Goal: Navigation & Orientation: Find specific page/section

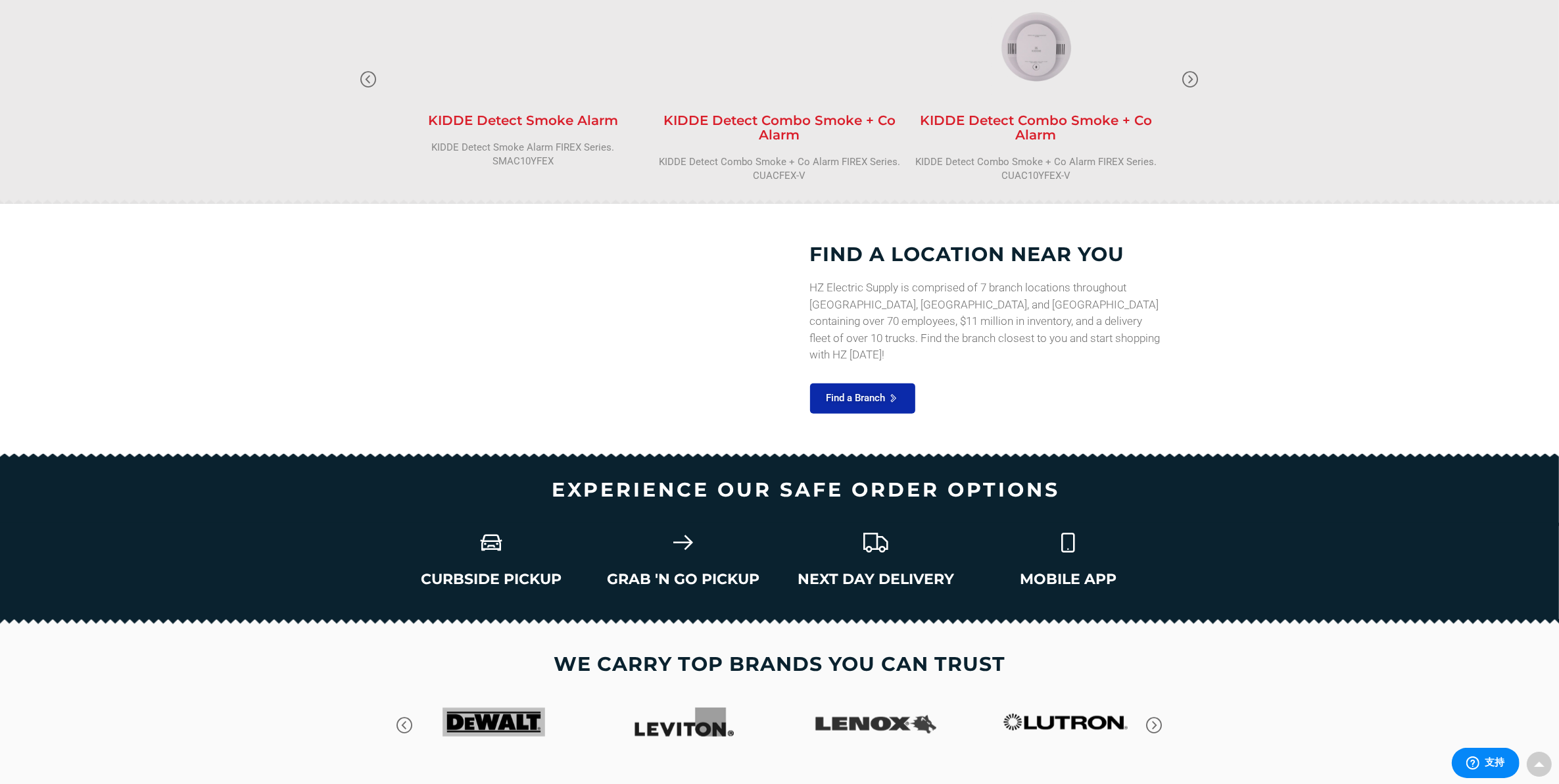
scroll to position [1634, 0]
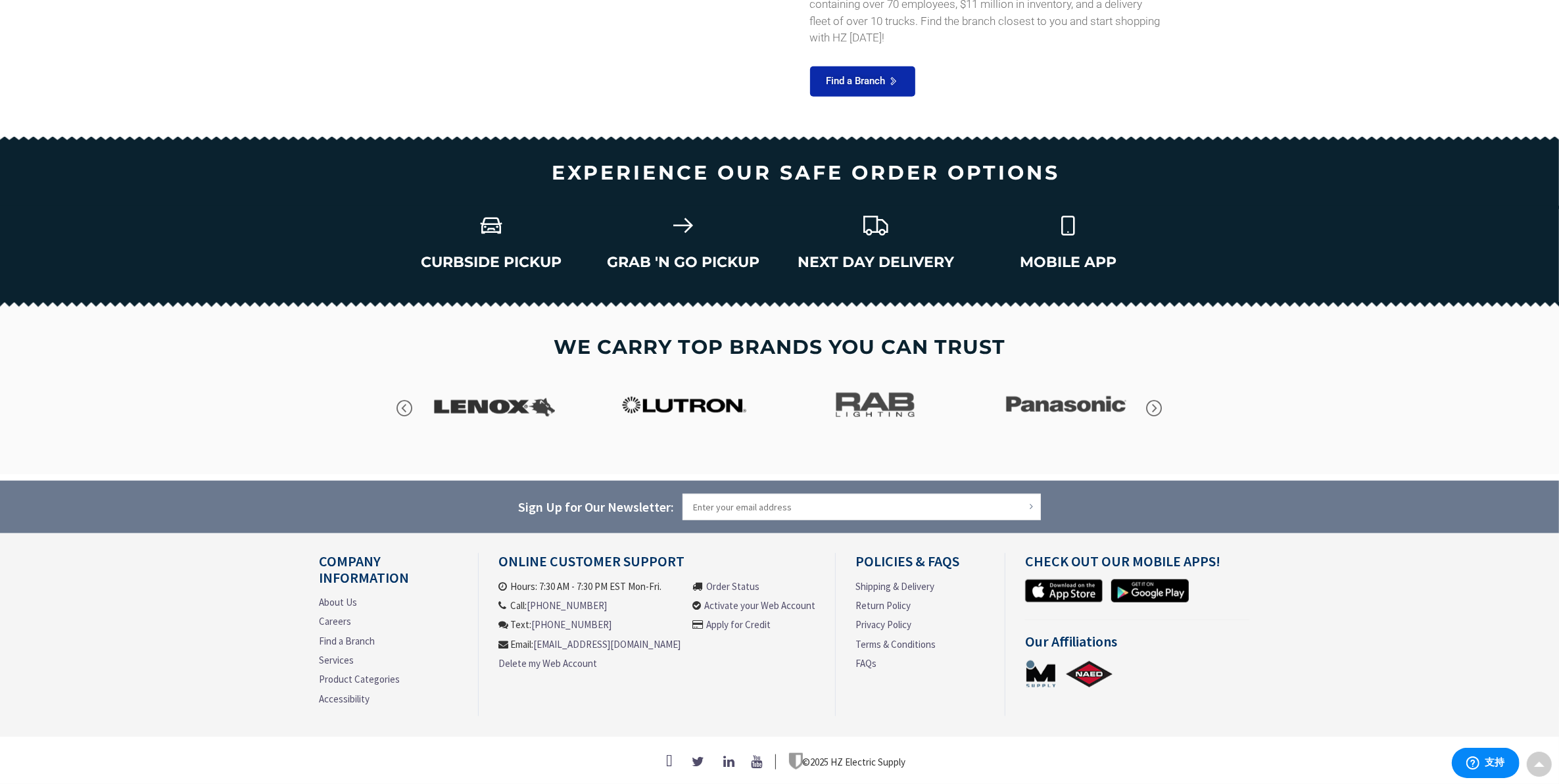
drag, startPoint x: 685, startPoint y: 637, endPoint x: 506, endPoint y: 601, distance: 182.6
click at [506, 601] on ul "Hours: 7:30 AM - 7:30 PM EST Mon-Fri. Call: [PHONE_NUMBER] Text: [PHONE_NUMBER]…" at bounding box center [656, 633] width 317 height 107
copy ul "Call: [PHONE_NUMBER] Text: [PHONE_NUMBER] Email: [EMAIL_ADDRESS][DOMAIN_NAME]"
click at [355, 626] on link "Find a Branch" at bounding box center [348, 640] width 56 height 14
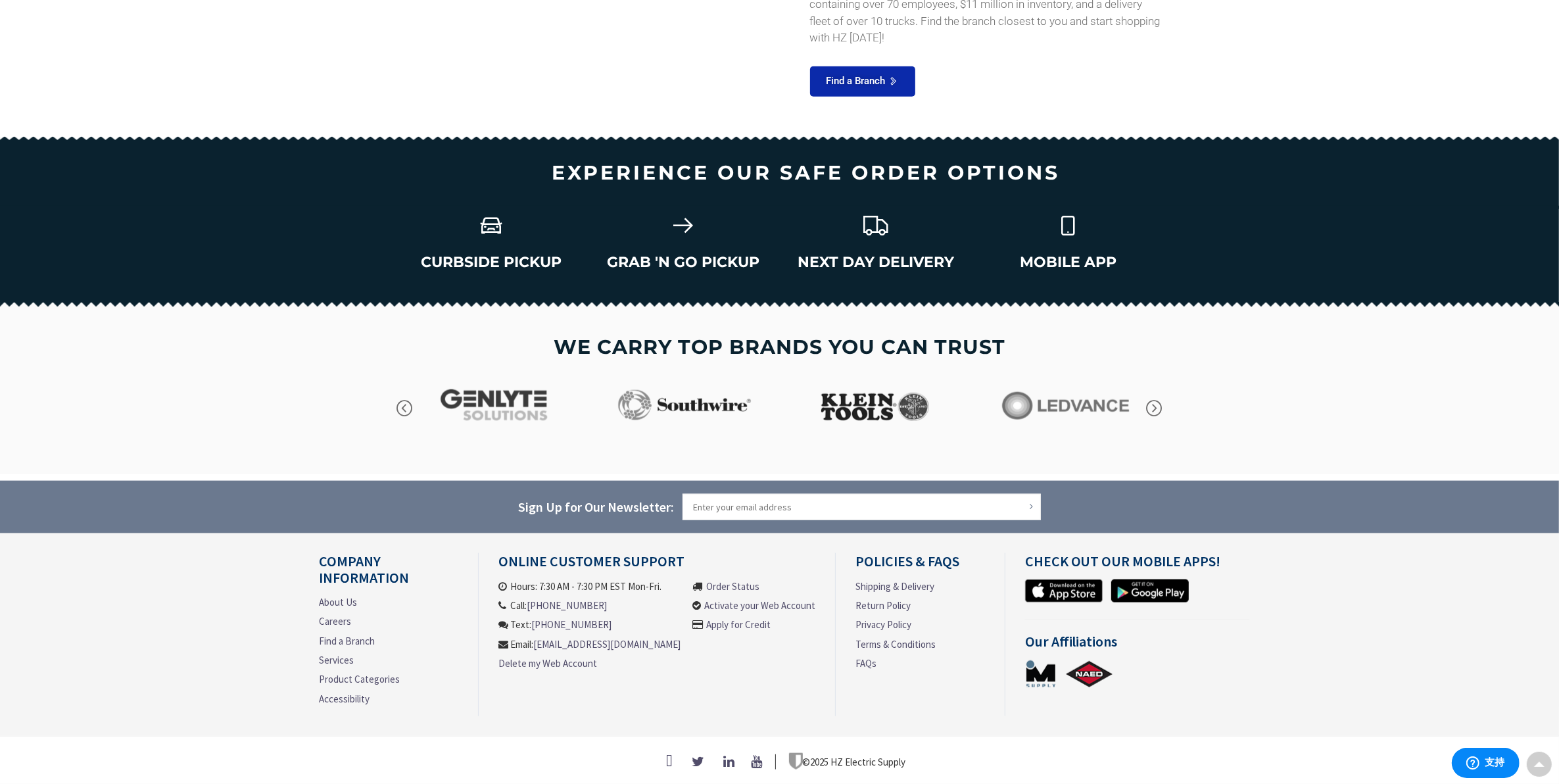
click at [362, 626] on link "Product Categories" at bounding box center [359, 678] width 81 height 14
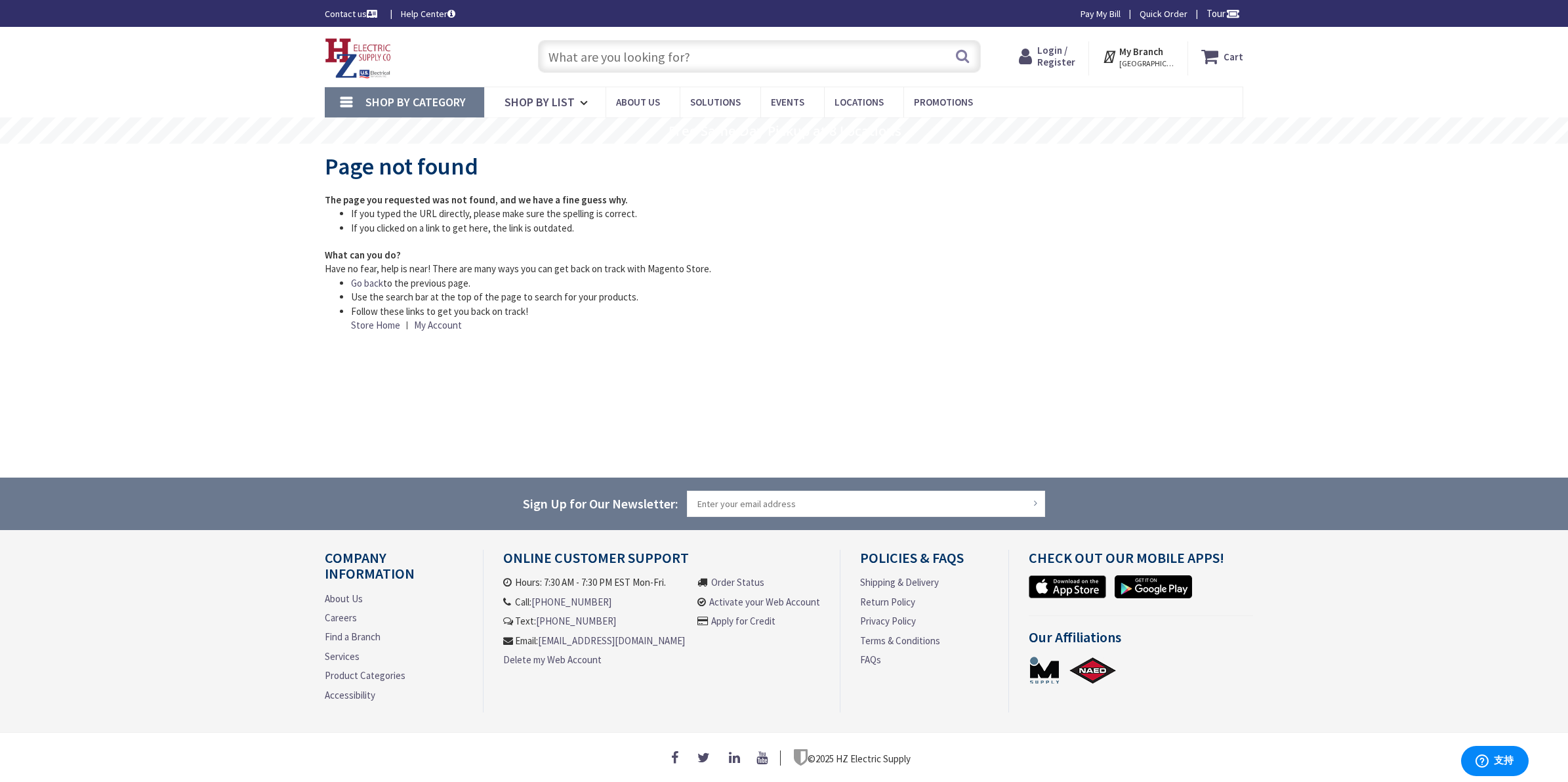
click at [356, 631] on link "Find a Branch" at bounding box center [352, 636] width 56 height 14
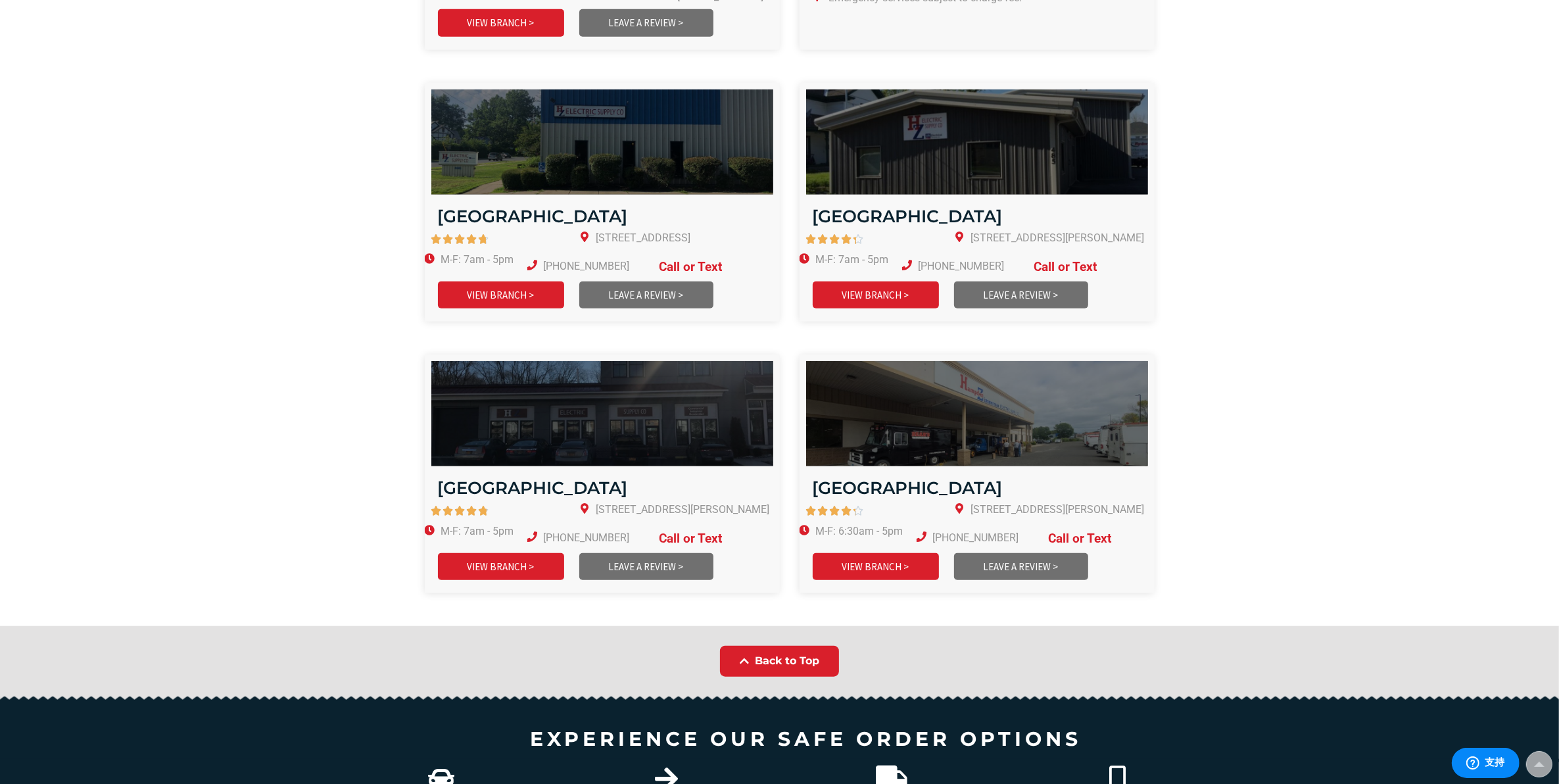
scroll to position [1479, 0]
